Goal: Task Accomplishment & Management: Manage account settings

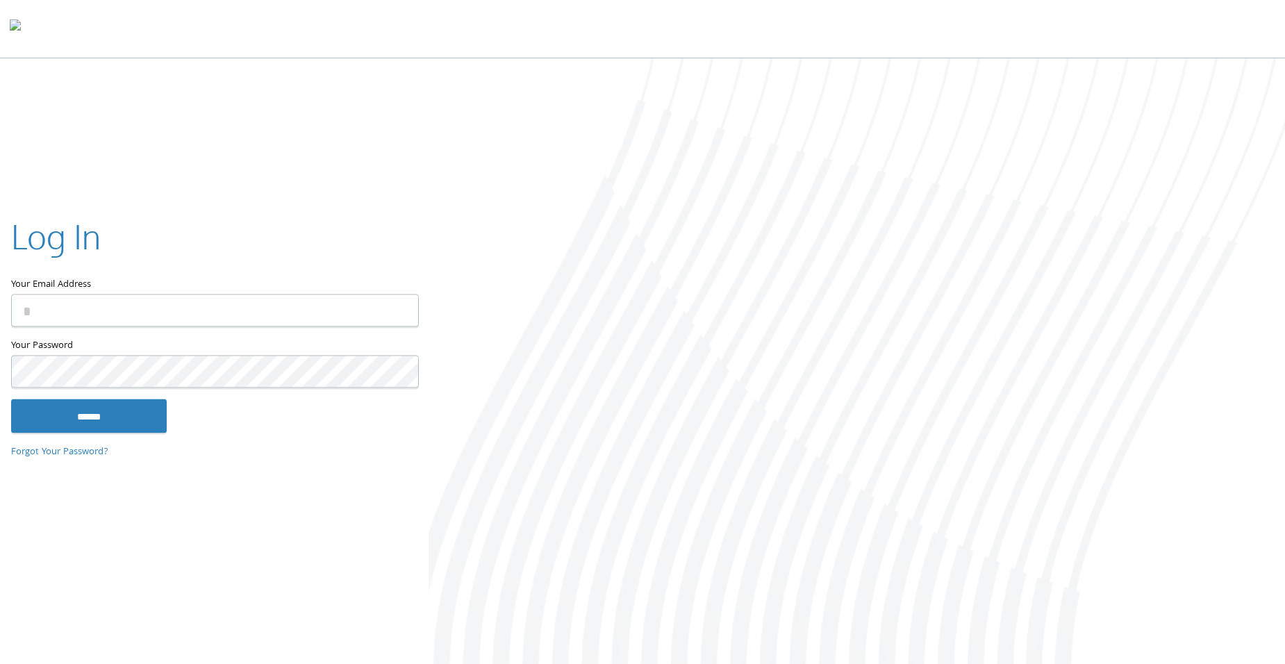
click at [269, 312] on input "Your Email Address" at bounding box center [215, 311] width 408 height 33
type input "**********"
click at [11, 399] on input "******" at bounding box center [89, 415] width 156 height 33
